Goal: Transaction & Acquisition: Subscribe to service/newsletter

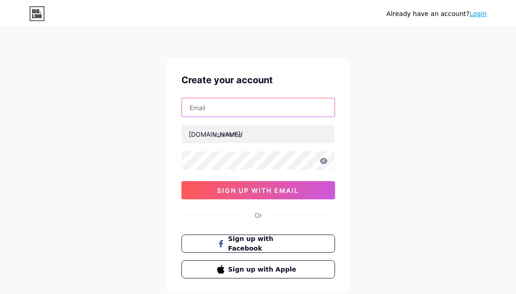
click at [233, 106] on input "text" at bounding box center [258, 107] width 153 height 18
type input "[EMAIL_ADDRESS][DOMAIN_NAME]"
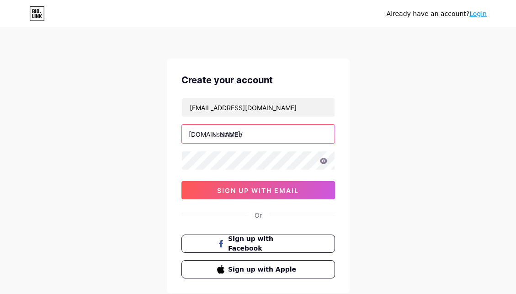
click at [244, 135] on input "text" at bounding box center [258, 134] width 153 height 18
click at [492, 134] on div "Already have an account? Login Create your account ibc88@biolinkgas.com bio.lin…" at bounding box center [258, 174] width 516 height 349
click at [421, 148] on div "Already have an account? Login Create your account ibc88@biolinkgas.com bio.lin…" at bounding box center [258, 174] width 516 height 349
click at [242, 136] on input "ibc88_link" at bounding box center [258, 134] width 153 height 18
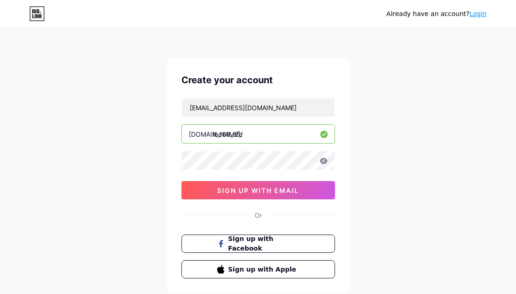
type input "ibc88_ofc"
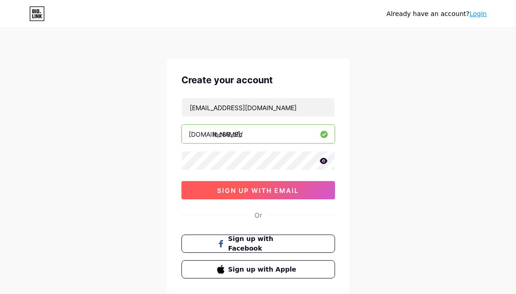
click at [284, 185] on button "sign up with email" at bounding box center [257, 190] width 153 height 18
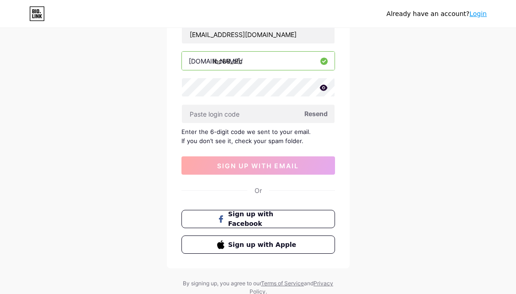
scroll to position [46, 0]
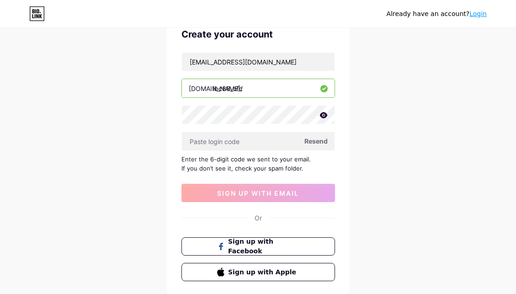
click at [484, 152] on div "Already have an account? Login Create your account ibc88@biolinkgas.com bio.lin…" at bounding box center [258, 153] width 516 height 398
click at [316, 141] on span "Resend" at bounding box center [315, 141] width 23 height 10
click at [449, 188] on div "Already have an account? Login Create your account ibc88@biolinkgas.com bio.lin…" at bounding box center [258, 153] width 516 height 398
click at [321, 144] on span "Resend" at bounding box center [315, 141] width 23 height 10
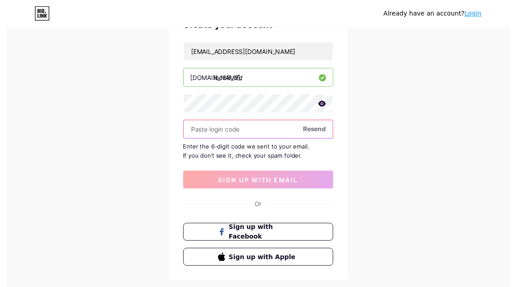
scroll to position [0, 0]
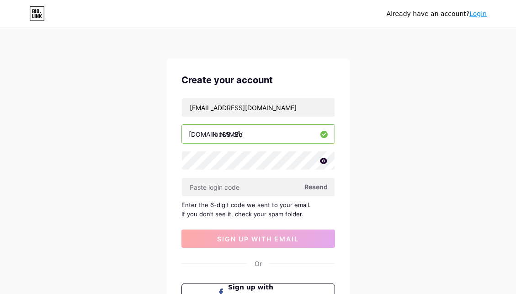
click at [451, 162] on div "Already have an account? Login Create your account ibc88@biolinkgas.com bio.lin…" at bounding box center [258, 199] width 516 height 398
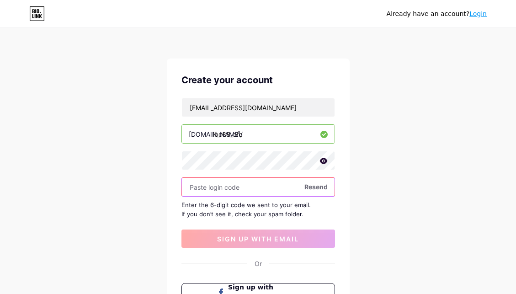
click at [269, 184] on input "text" at bounding box center [258, 187] width 153 height 18
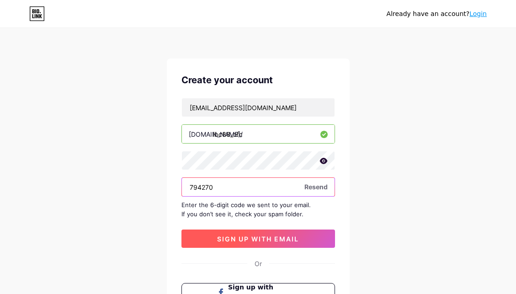
type input "794270"
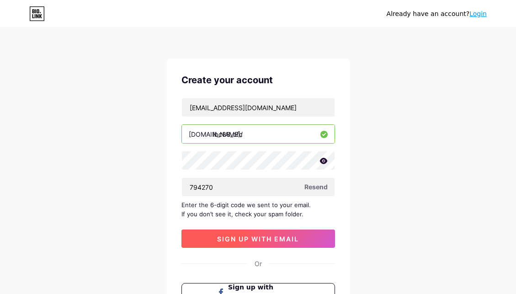
click at [265, 241] on span "sign up with email" at bounding box center [258, 239] width 82 height 8
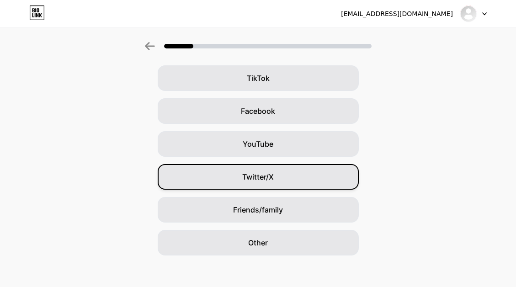
scroll to position [107, 0]
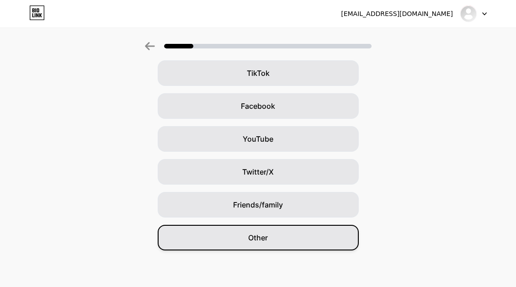
click at [277, 241] on div "Other" at bounding box center [258, 238] width 201 height 26
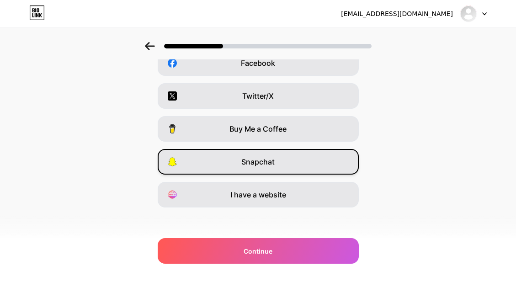
scroll to position [153, 0]
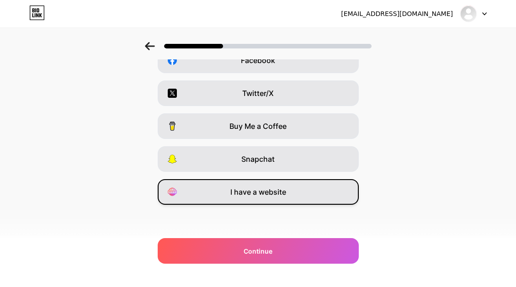
click at [278, 201] on div "I have a website" at bounding box center [258, 192] width 201 height 26
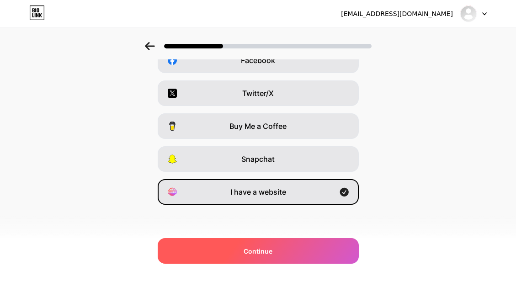
click at [259, 249] on span "Continue" at bounding box center [257, 251] width 29 height 10
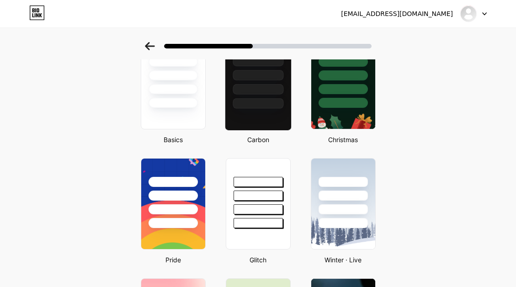
scroll to position [137, 0]
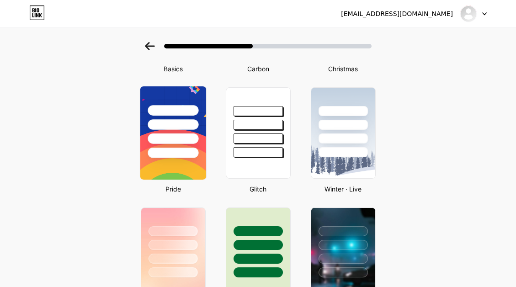
click at [173, 168] on img at bounding box center [173, 132] width 66 height 93
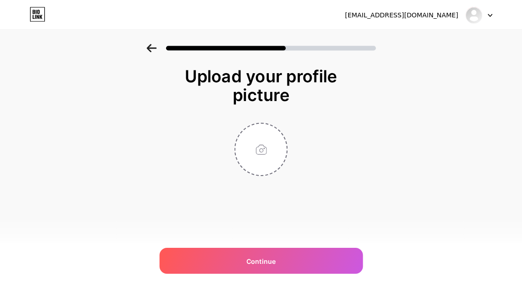
scroll to position [0, 0]
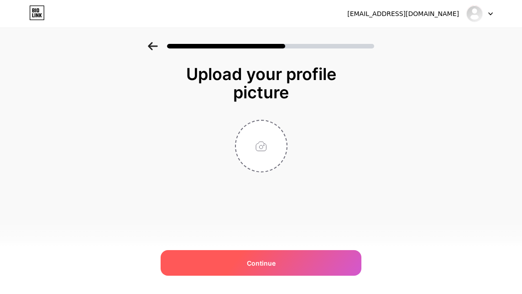
click at [274, 261] on span "Continue" at bounding box center [261, 263] width 29 height 10
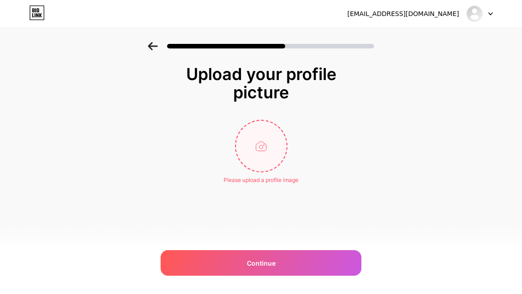
click at [259, 157] on input "file" at bounding box center [261, 146] width 51 height 51
click at [272, 161] on input "file" at bounding box center [261, 146] width 51 height 51
type input "C:\fakepath\ibc88-logo.png"
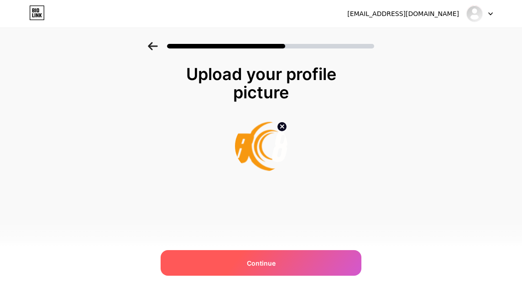
click at [294, 262] on div "Continue" at bounding box center [261, 263] width 201 height 26
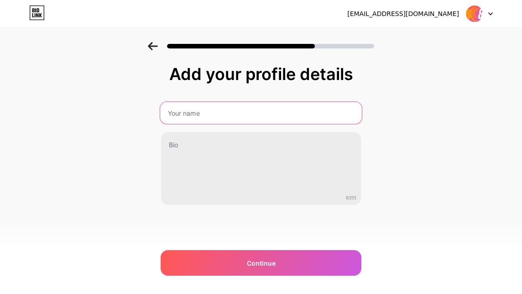
click at [236, 115] on input "text" at bounding box center [261, 113] width 202 height 22
click at [231, 106] on input "text" at bounding box center [261, 113] width 200 height 22
paste input "IBC88 | Pusat Game Online & Slot RTP Tinggi Resmi Indonesia"
type input "IBC88 | Pusat Game Online & Slot RTP Tinggi Resmi Indonesia"
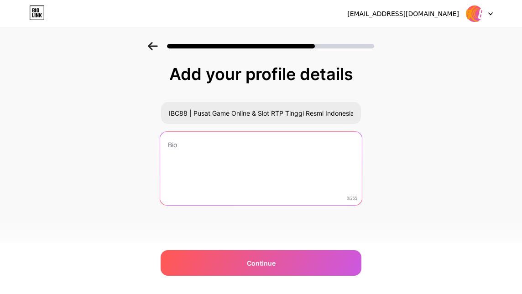
click at [259, 166] on textarea at bounding box center [261, 169] width 202 height 74
paste textarea "Mulai perjalanan cuan kamu di IBC88! Situs resmi slot gacor dengan winrate ting…"
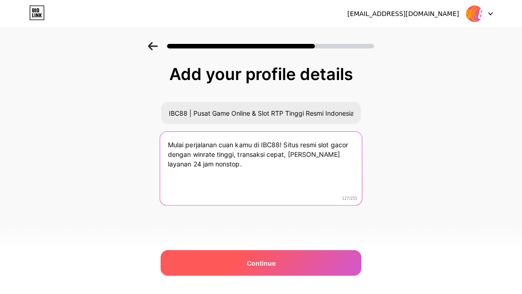
type textarea "Mulai perjalanan cuan kamu di IBC88! Situs resmi slot gacor dengan winrate ting…"
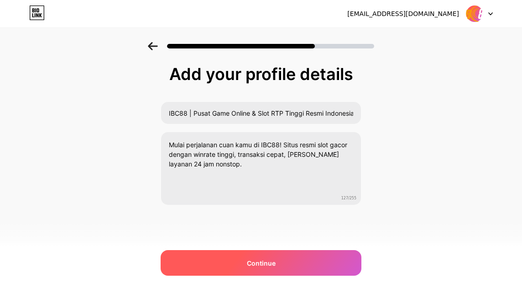
click at [216, 258] on div "Continue" at bounding box center [261, 263] width 201 height 26
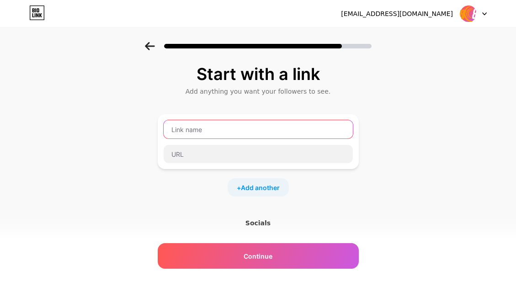
click at [206, 131] on input "text" at bounding box center [257, 129] width 189 height 18
click at [215, 130] on input "text" at bounding box center [257, 129] width 189 height 18
type input "IBC88"
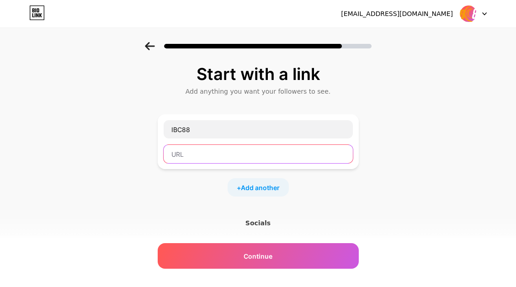
click at [187, 158] on input "text" at bounding box center [257, 154] width 189 height 18
paste input "https://ibc88.vip"
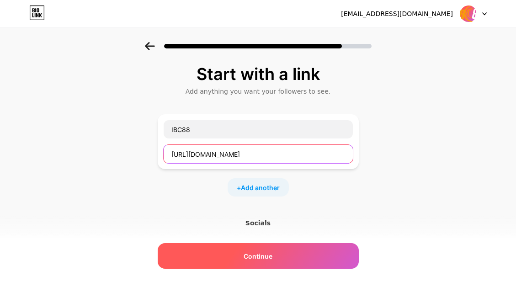
type input "https://ibc88.vip"
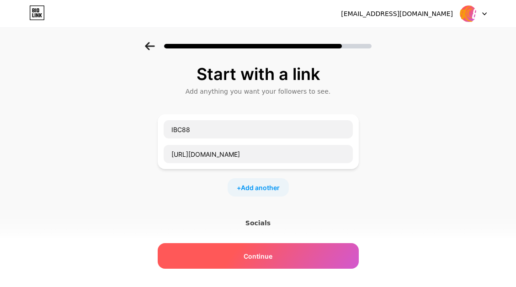
click at [241, 254] on div "Continue" at bounding box center [258, 256] width 201 height 26
click at [240, 254] on div "Continue" at bounding box center [258, 256] width 201 height 26
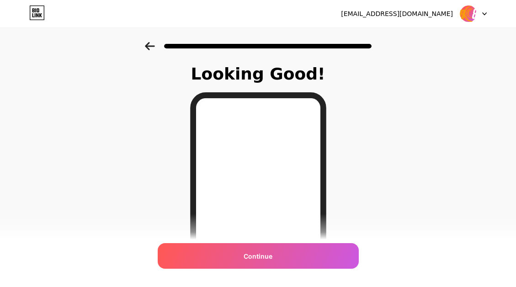
click at [240, 254] on div "Continue" at bounding box center [258, 256] width 201 height 26
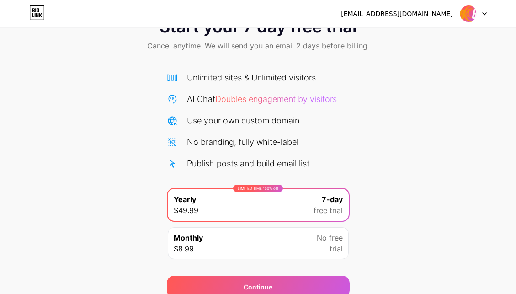
scroll to position [74, 0]
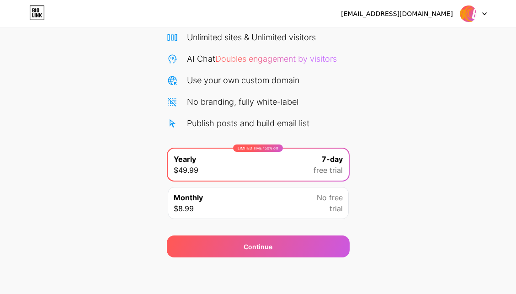
click at [215, 210] on div "Monthly $8.99 No free trial" at bounding box center [258, 203] width 181 height 32
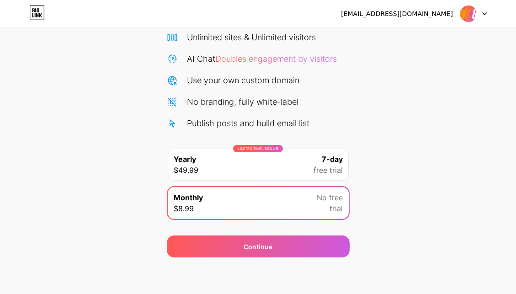
click at [221, 174] on div "LIMITED TIME : 50% off Yearly $49.99 7-day free trial" at bounding box center [258, 164] width 181 height 32
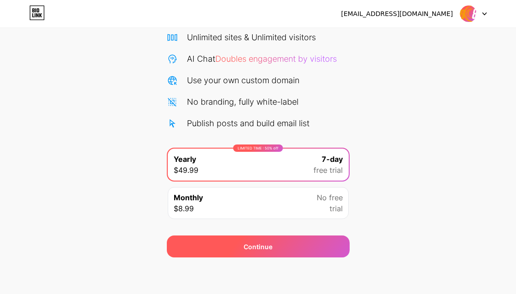
click at [232, 247] on div "Continue" at bounding box center [258, 246] width 183 height 22
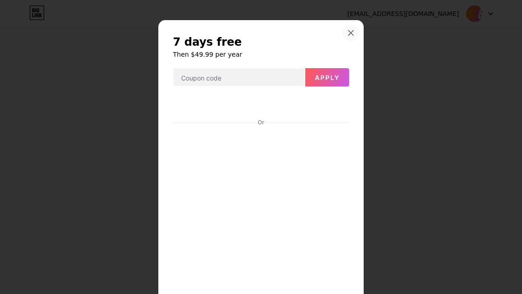
click at [348, 30] on icon at bounding box center [351, 32] width 7 height 7
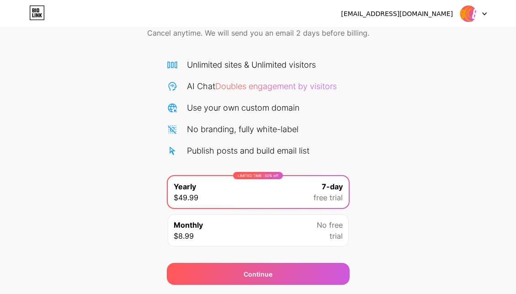
scroll to position [0, 0]
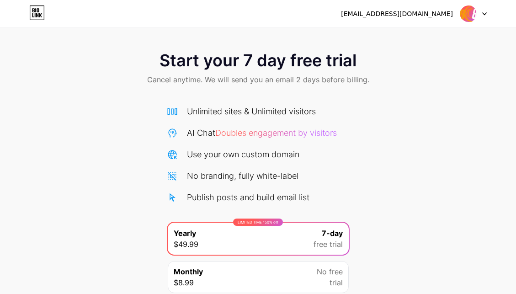
drag, startPoint x: 74, startPoint y: 88, endPoint x: 71, endPoint y: 81, distance: 7.7
click at [74, 88] on div "Start your 7 day free trial Cancel anytime. We will send you an email 2 days be…" at bounding box center [258, 69] width 516 height 54
click at [383, 141] on div "Start your 7 day free trial Cancel anytime. We will send you an email 2 days be…" at bounding box center [258, 186] width 516 height 289
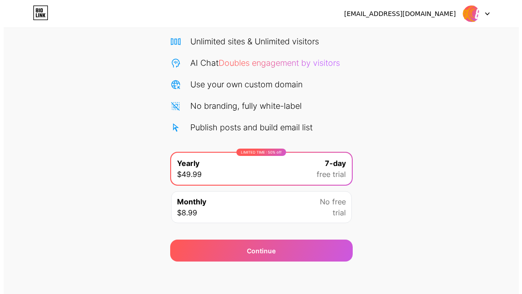
scroll to position [74, 0]
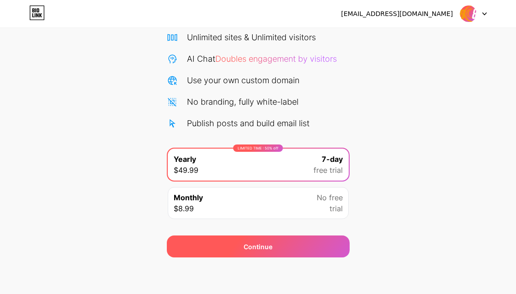
click at [271, 239] on div "Continue" at bounding box center [258, 246] width 183 height 22
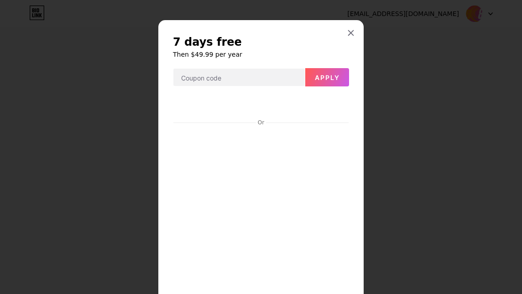
scroll to position [110, 0]
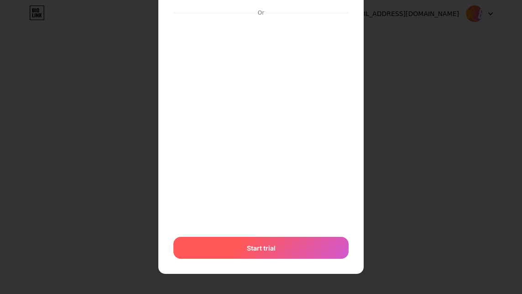
click at [279, 244] on div "Start trial" at bounding box center [261, 248] width 175 height 22
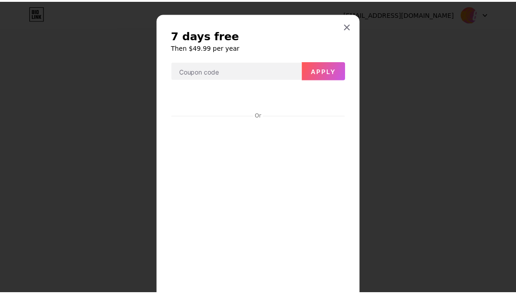
scroll to position [0, 0]
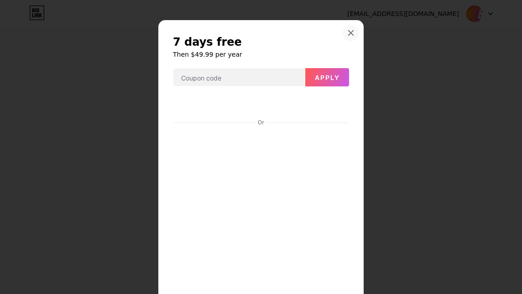
click at [345, 29] on div at bounding box center [351, 33] width 16 height 16
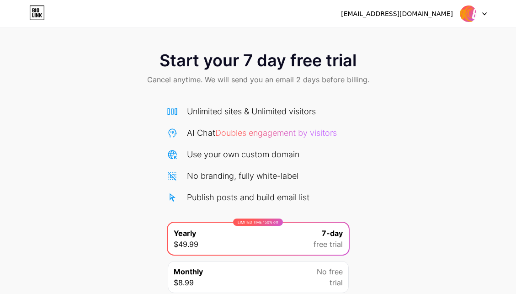
click at [435, 14] on div "[EMAIL_ADDRESS][DOMAIN_NAME]" at bounding box center [397, 14] width 112 height 10
click at [474, 14] on img at bounding box center [467, 13] width 17 height 17
click at [425, 13] on div "[EMAIL_ADDRESS][DOMAIN_NAME]" at bounding box center [397, 14] width 112 height 10
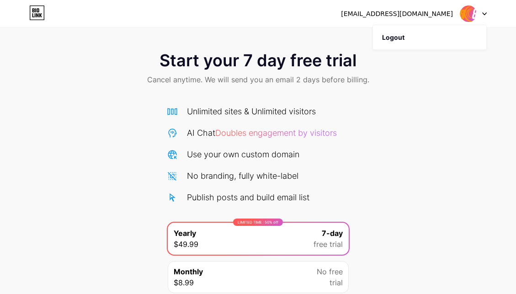
drag, startPoint x: 418, startPoint y: 134, endPoint x: 402, endPoint y: 110, distance: 29.0
click at [418, 134] on div "Start your 7 day free trial Cancel anytime. We will send you an email 2 days be…" at bounding box center [258, 186] width 516 height 289
click at [451, 15] on div "[EMAIL_ADDRESS][DOMAIN_NAME]" at bounding box center [397, 14] width 112 height 10
click at [490, 16] on div "[EMAIL_ADDRESS][DOMAIN_NAME] Logout" at bounding box center [258, 13] width 516 height 16
click at [482, 14] on icon at bounding box center [484, 13] width 5 height 3
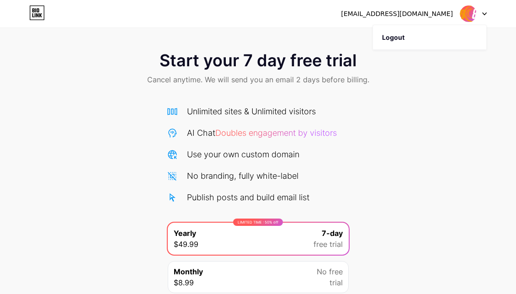
click at [371, 18] on div "[EMAIL_ADDRESS][DOMAIN_NAME] Logout" at bounding box center [258, 13] width 516 height 16
click at [416, 68] on div "Start your 7 day free trial Cancel anytime. We will send you an email 2 days be…" at bounding box center [258, 69] width 516 height 54
click at [436, 65] on div "Start your 7 day free trial Cancel anytime. We will send you an email 2 days be…" at bounding box center [258, 69] width 516 height 54
click at [331, 83] on span "Cancel anytime. We will send you an email 2 days before billing." at bounding box center [258, 79] width 222 height 11
click at [181, 87] on div "Start your 7 day free trial Cancel anytime. We will send you an email 2 days be…" at bounding box center [258, 69] width 516 height 54
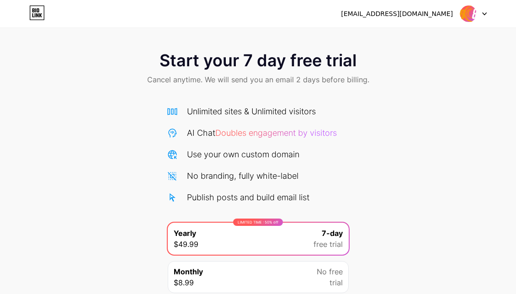
click at [172, 79] on span "Cancel anytime. We will send you an email 2 days before billing." at bounding box center [258, 79] width 222 height 11
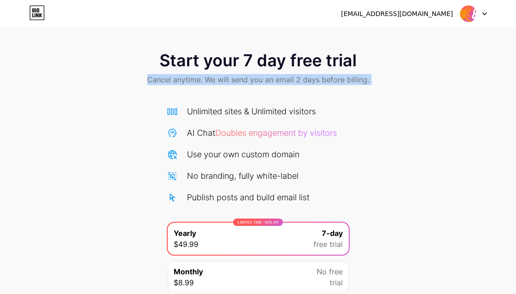
click at [172, 79] on span "Cancel anytime. We will send you an email 2 days before billing." at bounding box center [258, 79] width 222 height 11
click at [332, 81] on span "Cancel anytime. We will send you an email 2 days before billing." at bounding box center [258, 79] width 222 height 11
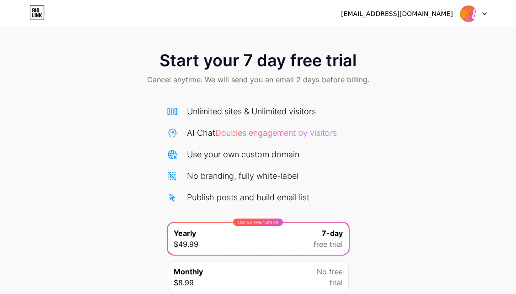
click at [249, 94] on div "Start your 7 day free trial Cancel anytime. We will send you an email 2 days be…" at bounding box center [258, 69] width 516 height 54
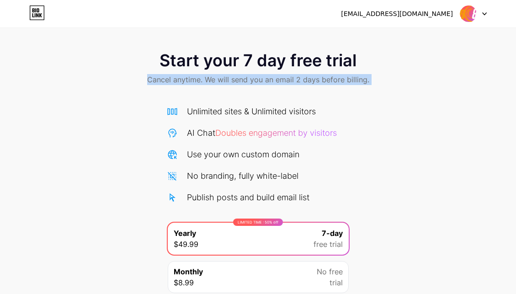
click at [249, 94] on div "Start your 7 day free trial Cancel anytime. We will send you an email 2 days be…" at bounding box center [258, 69] width 516 height 54
click at [381, 90] on div "Start your 7 day free trial Cancel anytime. We will send you an email 2 days be…" at bounding box center [258, 69] width 516 height 54
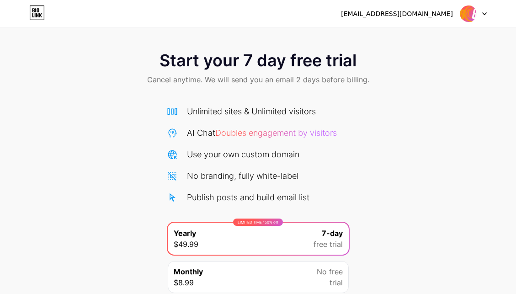
click at [387, 157] on div "Start your 7 day free trial Cancel anytime. We will send you an email 2 days be…" at bounding box center [258, 186] width 516 height 289
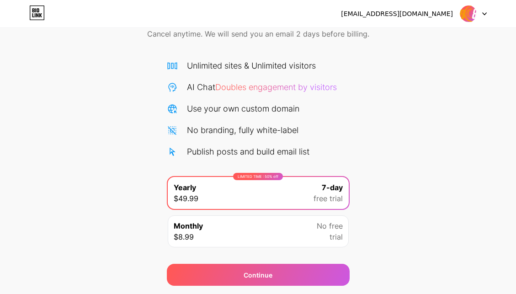
scroll to position [74, 0]
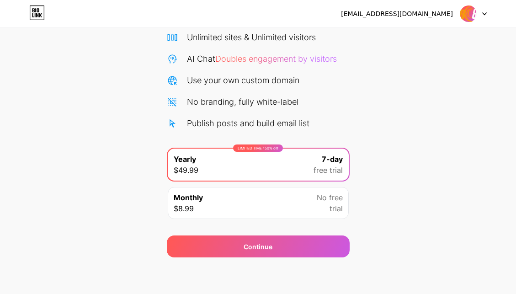
click at [268, 211] on div "Monthly $8.99 No free trial" at bounding box center [258, 203] width 181 height 32
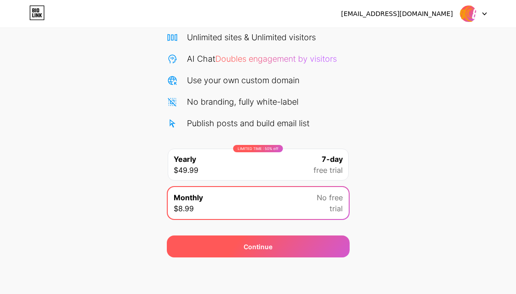
click at [235, 249] on div "Continue" at bounding box center [258, 246] width 183 height 22
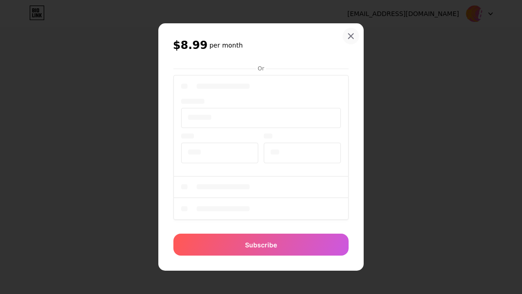
click at [354, 34] on icon at bounding box center [351, 36] width 5 height 5
